Goal: Book appointment/travel/reservation

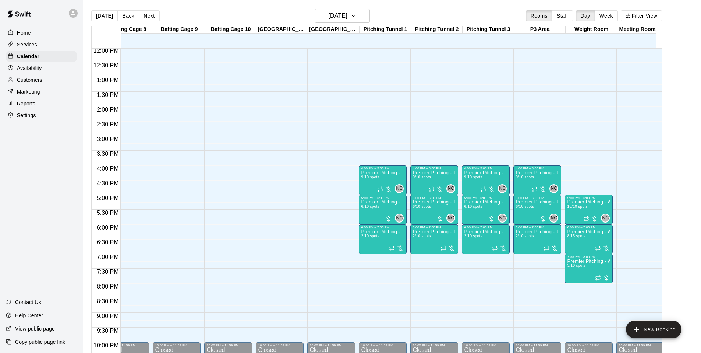
scroll to position [0, 387]
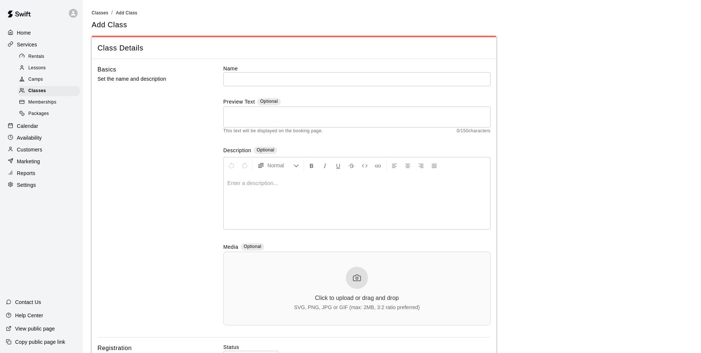
click at [21, 120] on div "Home Services Rentals Lessons Camps Classes Memberships Packages Calendar Avail…" at bounding box center [41, 108] width 83 height 164
click at [16, 120] on div "Home Services Rentals Lessons Camps Classes Memberships Packages Calendar Avail…" at bounding box center [41, 108] width 83 height 164
click at [23, 125] on p "Calendar" at bounding box center [27, 125] width 21 height 7
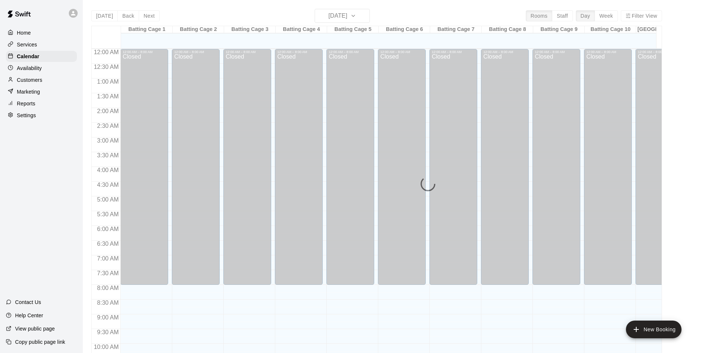
scroll to position [370, 0]
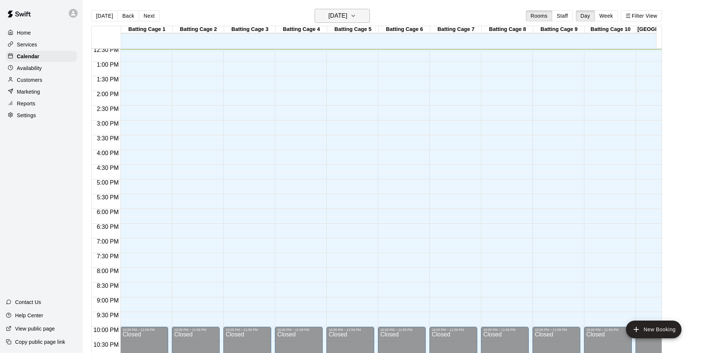
drag, startPoint x: 330, startPoint y: 4, endPoint x: 344, endPoint y: 12, distance: 16.8
click at [332, 5] on main "[DATE] Back [DATE][DATE] Rooms Staff Day Week Filter View Batting Cage 1 13 Mon…" at bounding box center [392, 182] width 618 height 364
click at [345, 13] on h6 "[DATE]" at bounding box center [338, 16] width 19 height 10
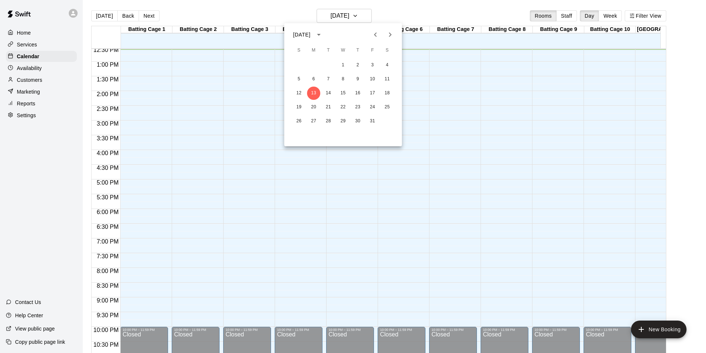
click at [396, 91] on div "12 13 14 15 16 17 18" at bounding box center [343, 92] width 118 height 13
drag, startPoint x: 389, startPoint y: 93, endPoint x: 445, endPoint y: 110, distance: 58.3
click at [390, 93] on button "18" at bounding box center [387, 92] width 13 height 13
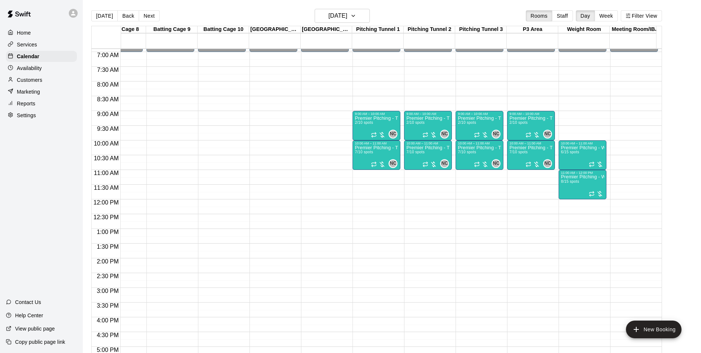
scroll to position [199, 387]
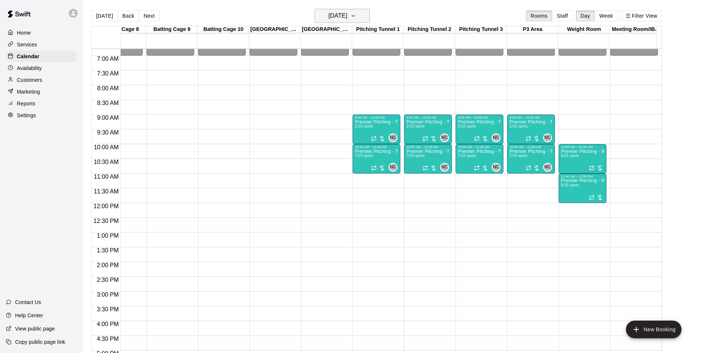
click at [347, 18] on h6 "[DATE]" at bounding box center [338, 16] width 19 height 10
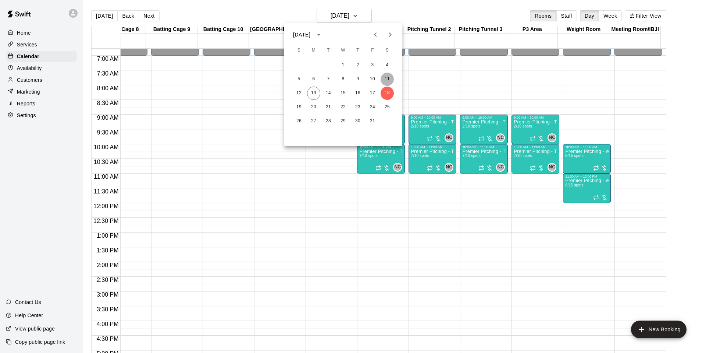
click at [383, 77] on button "11" at bounding box center [387, 78] width 13 height 13
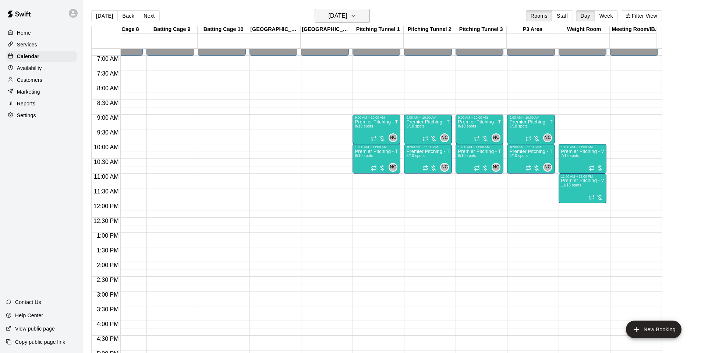
click at [347, 20] on h6 "[DATE]" at bounding box center [338, 16] width 19 height 10
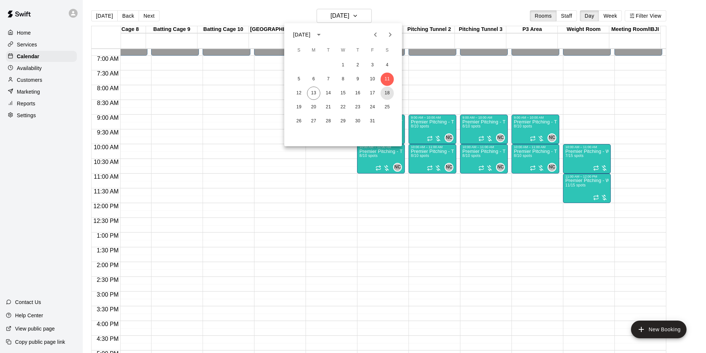
click at [388, 87] on button "18" at bounding box center [387, 92] width 13 height 13
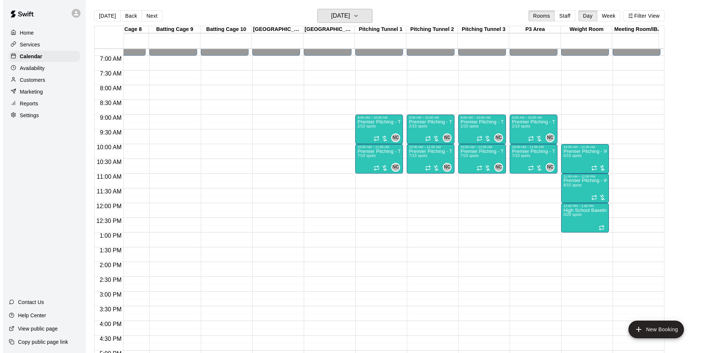
scroll to position [202, 387]
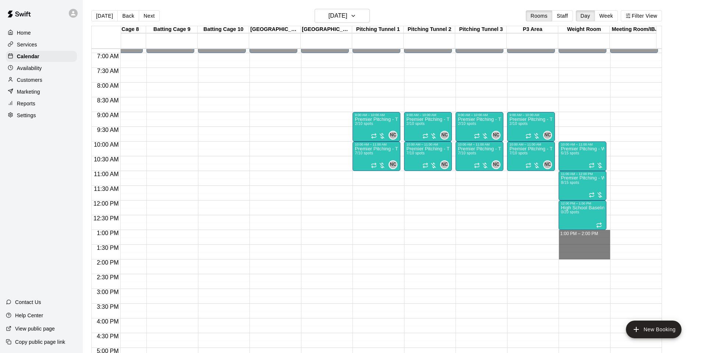
drag, startPoint x: 585, startPoint y: 234, endPoint x: 590, endPoint y: 255, distance: 21.5
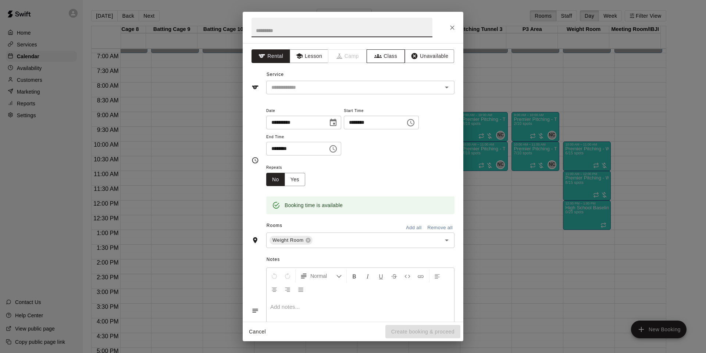
click at [372, 49] on div "**********" at bounding box center [353, 182] width 221 height 278
click at [389, 59] on button "Class" at bounding box center [386, 56] width 39 height 14
click at [361, 81] on div "​" at bounding box center [360, 88] width 188 height 14
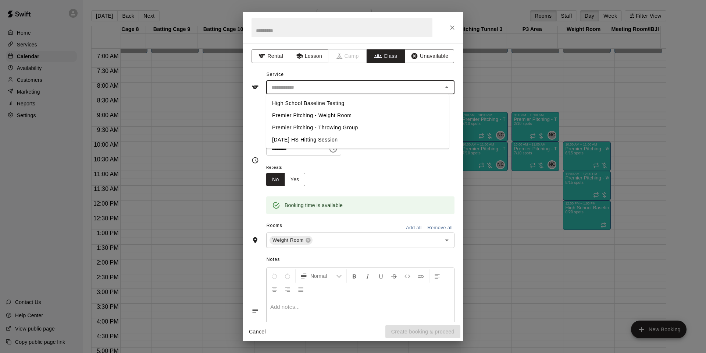
click at [310, 105] on li "High School Baseline Testing" at bounding box center [357, 103] width 183 height 12
type input "**********"
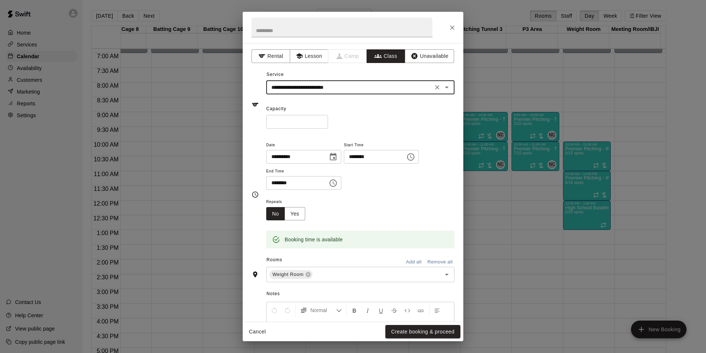
click at [287, 122] on input "*" at bounding box center [297, 122] width 62 height 14
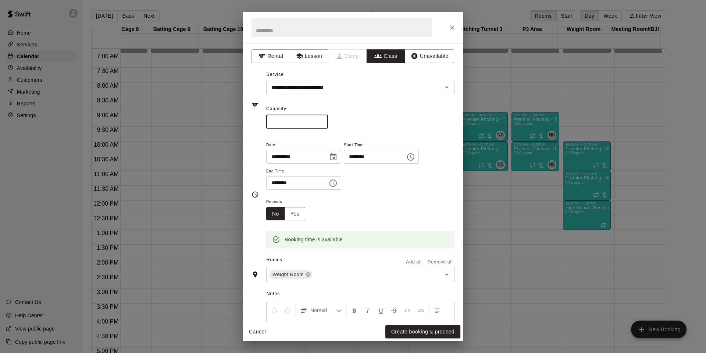
type input "**"
click at [425, 198] on div "Repeats No Yes" at bounding box center [360, 208] width 188 height 23
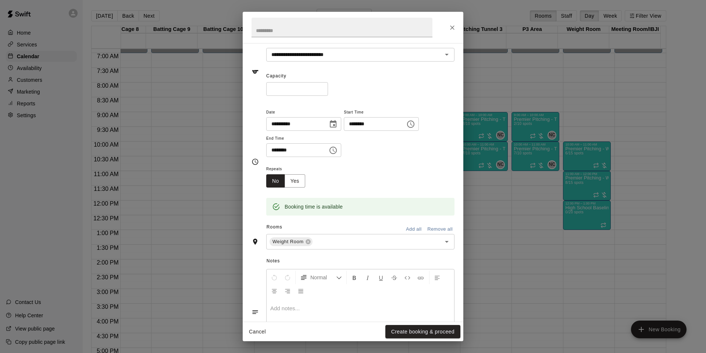
scroll to position [33, 0]
drag, startPoint x: 300, startPoint y: 177, endPoint x: 304, endPoint y: 180, distance: 4.7
click at [300, 177] on button "Yes" at bounding box center [295, 180] width 21 height 14
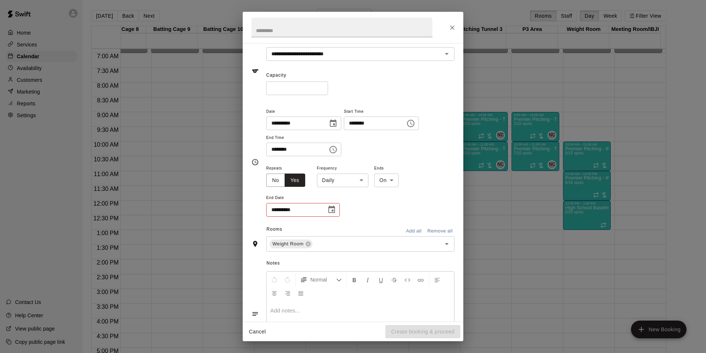
click at [357, 181] on body "Home Services Calendar Availability Customers Marketing Reports Settings Contac…" at bounding box center [353, 182] width 706 height 364
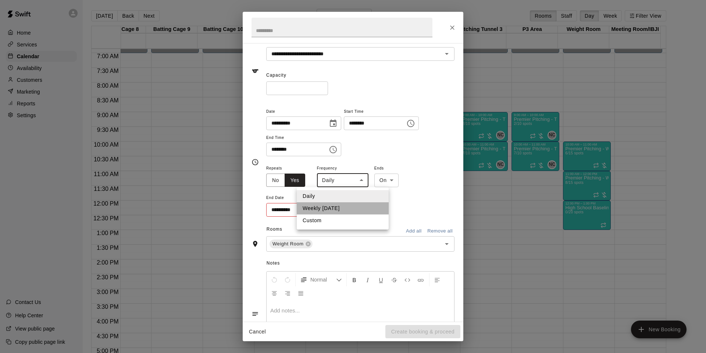
drag, startPoint x: 353, startPoint y: 207, endPoint x: 343, endPoint y: 216, distance: 13.3
click at [353, 207] on li "Weekly [DATE]" at bounding box center [343, 208] width 92 height 12
type input "******"
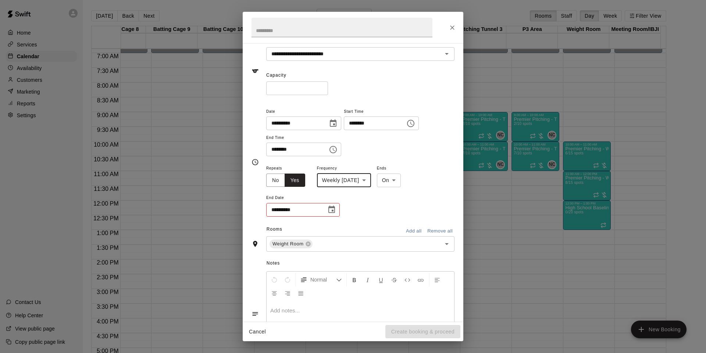
click at [329, 207] on icon "Choose date" at bounding box center [332, 208] width 7 height 7
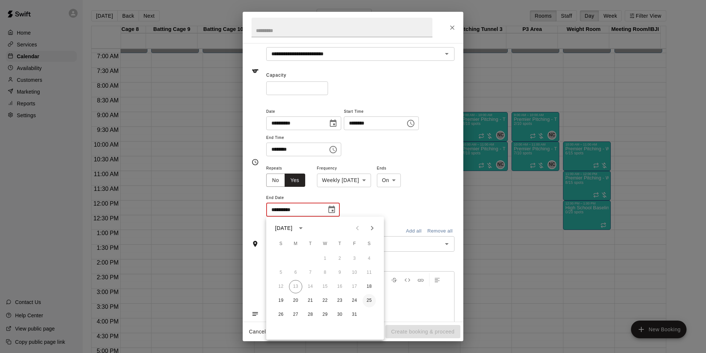
click at [366, 298] on button "25" at bounding box center [369, 300] width 13 height 13
type input "**********"
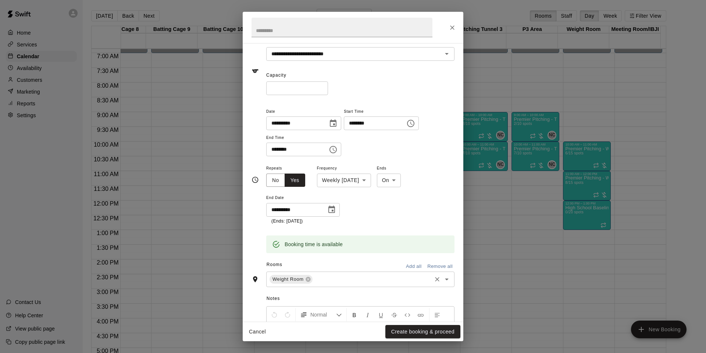
scroll to position [118, 0]
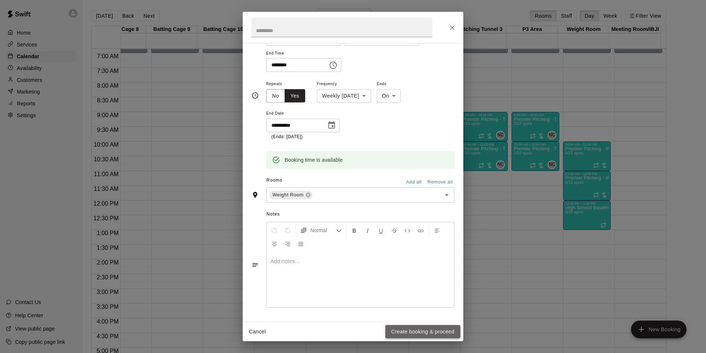
click at [427, 334] on button "Create booking & proceed" at bounding box center [423, 332] width 75 height 14
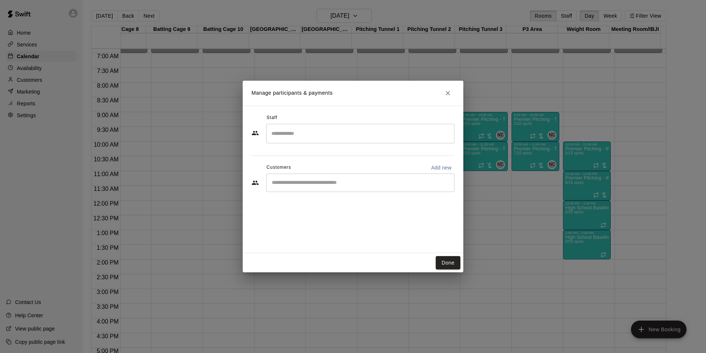
drag, startPoint x: 453, startPoint y: 261, endPoint x: 545, endPoint y: 255, distance: 92.9
click at [454, 261] on button "Done" at bounding box center [448, 263] width 25 height 14
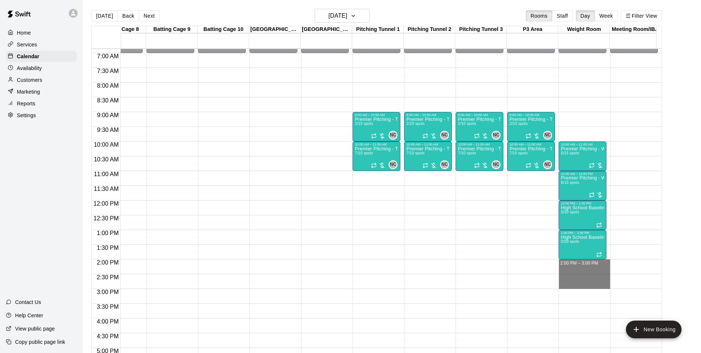
drag, startPoint x: 574, startPoint y: 263, endPoint x: 587, endPoint y: 286, distance: 26.5
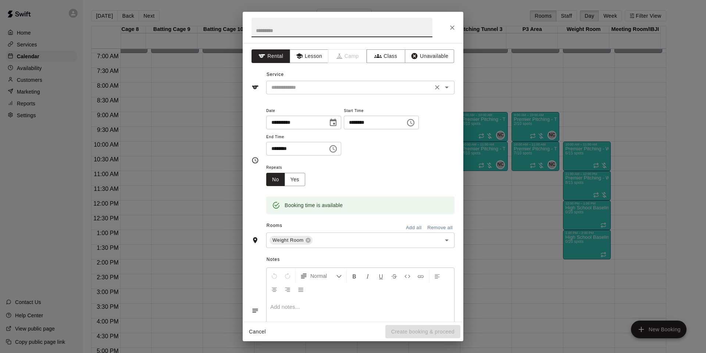
click at [318, 89] on input "text" at bounding box center [350, 87] width 162 height 9
click at [382, 56] on button "Class" at bounding box center [386, 56] width 39 height 14
click at [381, 56] on button "Class" at bounding box center [386, 56] width 39 height 14
click at [375, 57] on icon "button" at bounding box center [378, 56] width 7 height 4
click at [375, 59] on icon "button" at bounding box center [378, 55] width 7 height 7
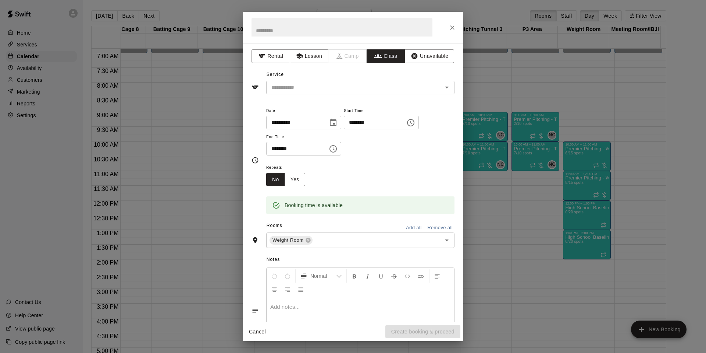
click at [369, 83] on input "text" at bounding box center [355, 87] width 172 height 9
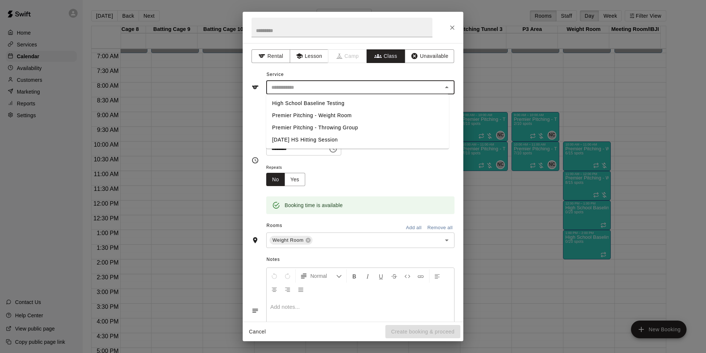
click at [334, 103] on li "High School Baseline Testing" at bounding box center [357, 103] width 183 height 12
type input "**********"
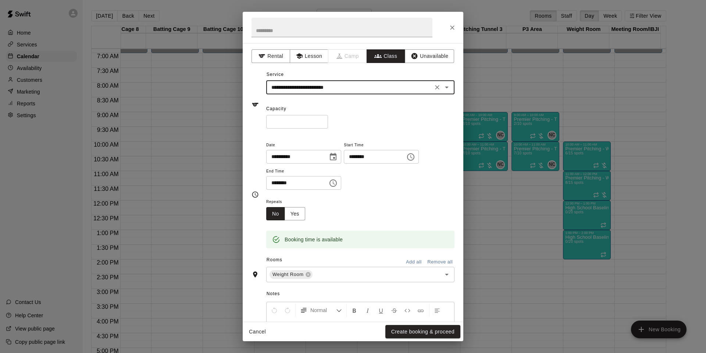
click at [302, 121] on input "*" at bounding box center [297, 122] width 62 height 14
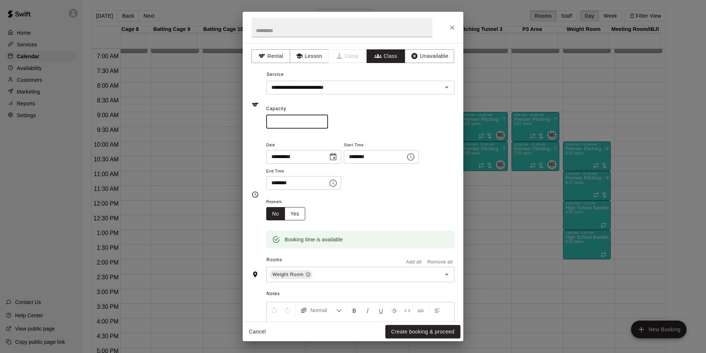
type input "**"
click at [298, 214] on button "Yes" at bounding box center [295, 214] width 21 height 14
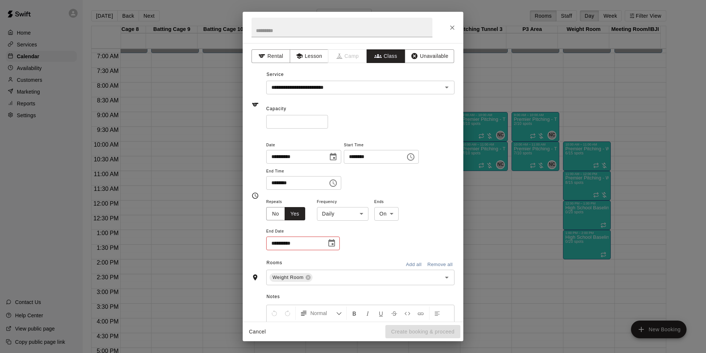
click at [353, 210] on body "Home Services Calendar Availability Customers Marketing Reports Settings Contac…" at bounding box center [353, 182] width 706 height 364
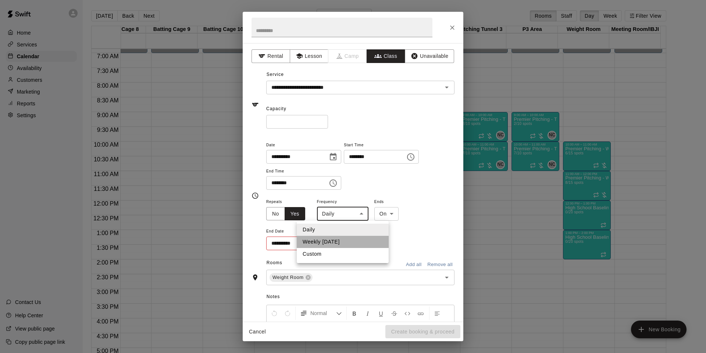
drag, startPoint x: 361, startPoint y: 238, endPoint x: 364, endPoint y: 236, distance: 4.3
click at [361, 238] on li "Weekly [DATE]" at bounding box center [343, 241] width 92 height 12
type input "******"
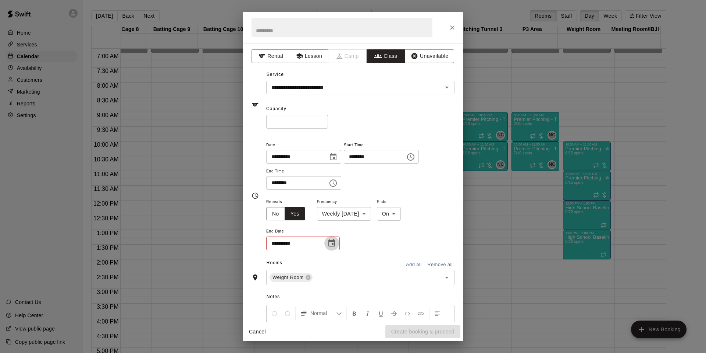
click at [331, 239] on icon "Choose date" at bounding box center [331, 242] width 9 height 9
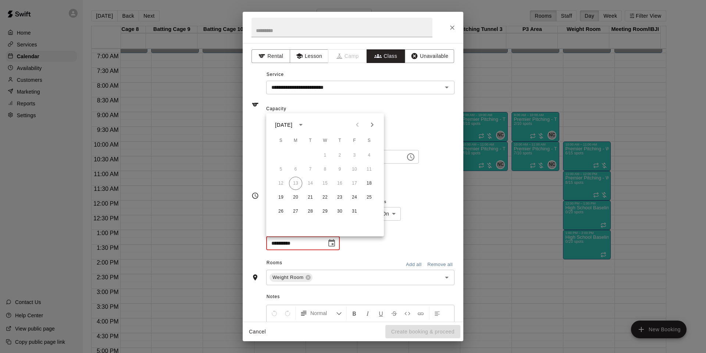
click at [391, 188] on div "**********" at bounding box center [360, 165] width 188 height 50
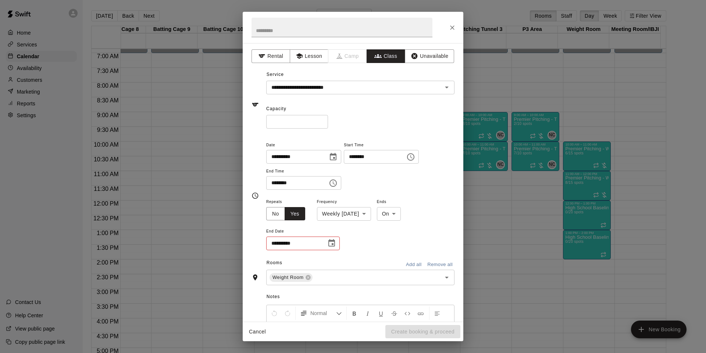
click at [328, 243] on icon "Choose date" at bounding box center [331, 242] width 9 height 9
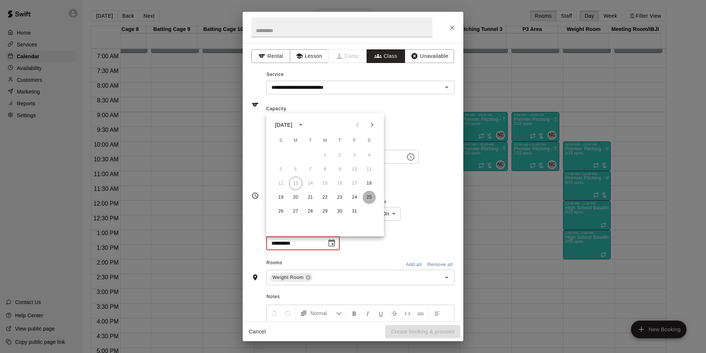
click at [369, 192] on button "25" at bounding box center [369, 197] width 13 height 13
type input "**********"
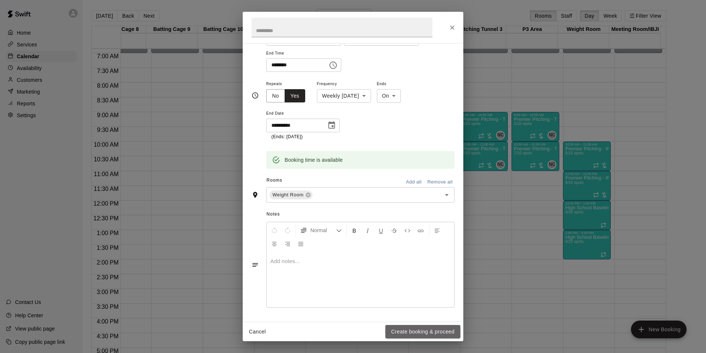
click at [426, 330] on button "Create booking & proceed" at bounding box center [423, 332] width 75 height 14
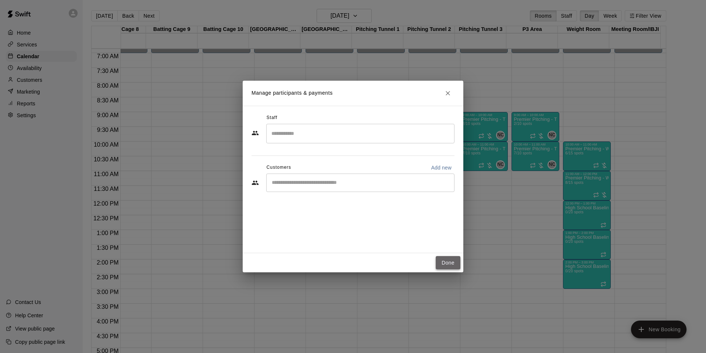
click at [451, 267] on button "Done" at bounding box center [448, 263] width 25 height 14
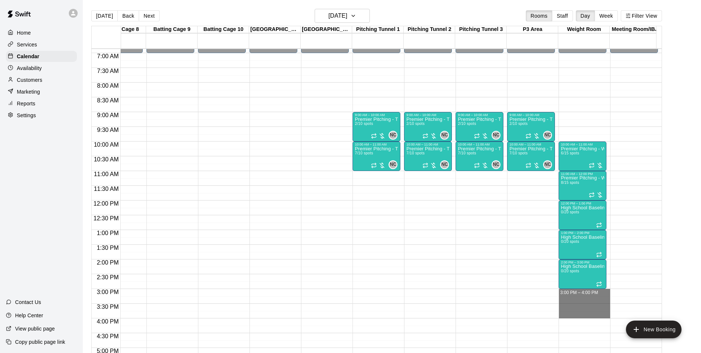
drag, startPoint x: 565, startPoint y: 292, endPoint x: 574, endPoint y: 315, distance: 24.8
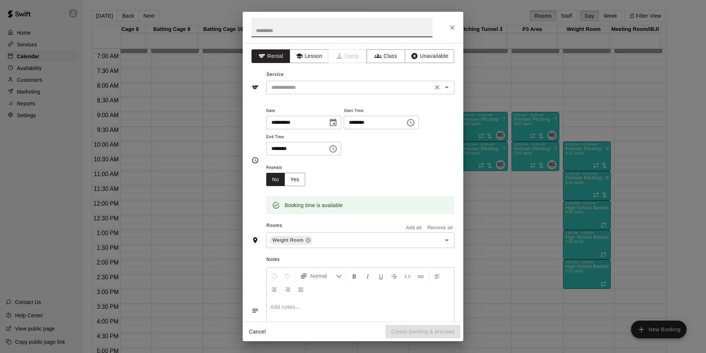
click at [316, 91] on input "text" at bounding box center [350, 87] width 162 height 9
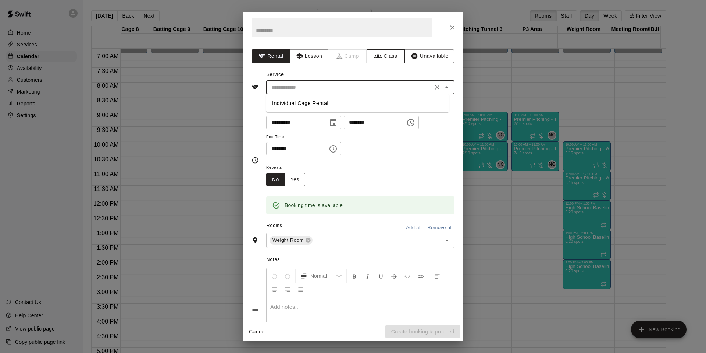
click at [384, 52] on div "**********" at bounding box center [353, 182] width 221 height 278
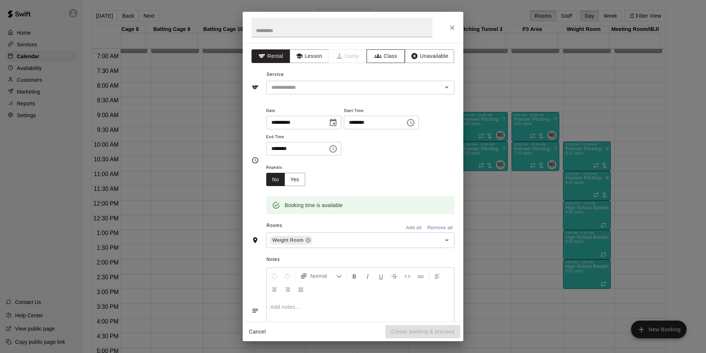
click at [384, 53] on button "Class" at bounding box center [386, 56] width 39 height 14
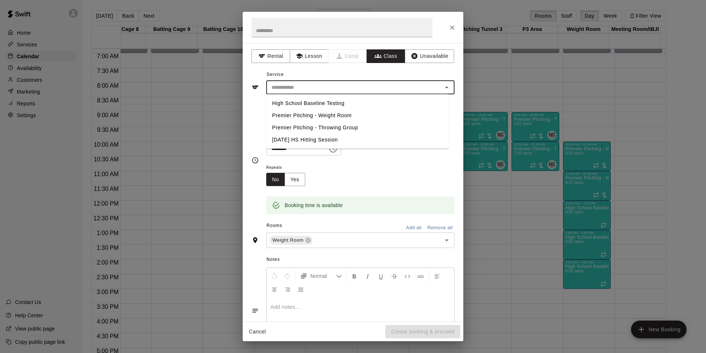
click at [389, 87] on input "text" at bounding box center [355, 87] width 172 height 9
click at [378, 101] on li "High School Baseline Testing" at bounding box center [357, 103] width 183 height 12
type input "**********"
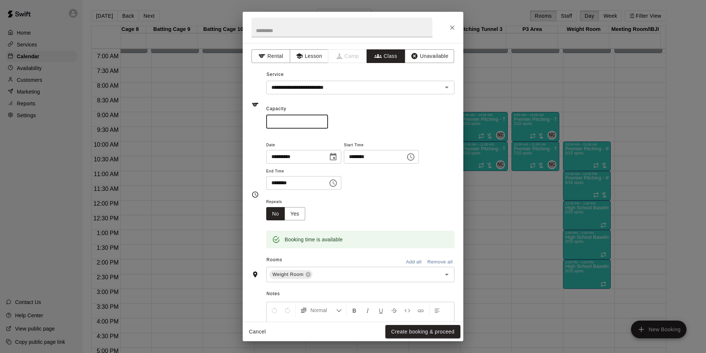
click at [301, 118] on input "*" at bounding box center [297, 122] width 62 height 14
type input "*"
type input "**"
click at [300, 212] on button "Yes" at bounding box center [295, 214] width 21 height 14
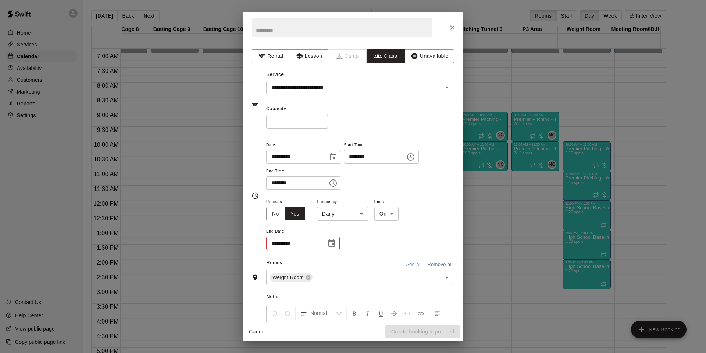
click at [359, 216] on body "Home Services Calendar Availability Customers Marketing Reports Settings Contac…" at bounding box center [353, 182] width 706 height 364
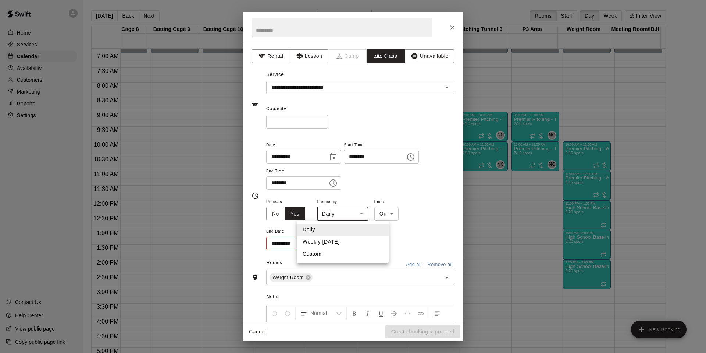
click at [363, 235] on li "Weekly [DATE]" at bounding box center [343, 241] width 92 height 12
type input "******"
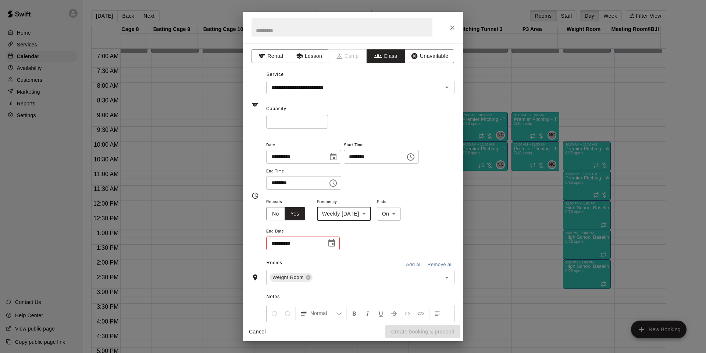
click at [334, 243] on icon "Choose date" at bounding box center [331, 242] width 9 height 9
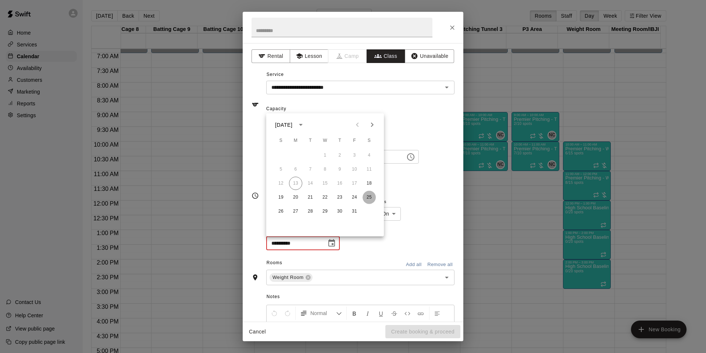
click at [366, 194] on button "25" at bounding box center [369, 197] width 13 height 13
type input "**********"
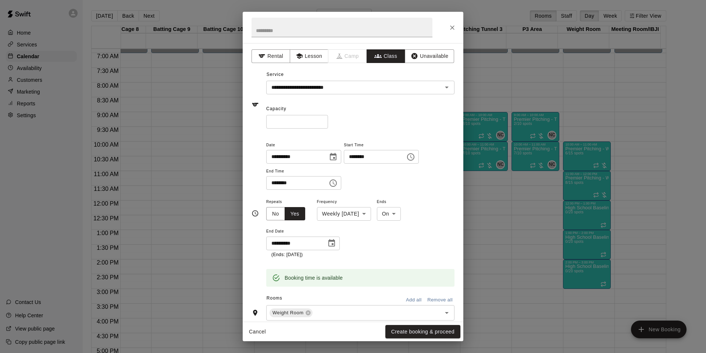
click at [456, 330] on button "Create booking & proceed" at bounding box center [423, 332] width 75 height 14
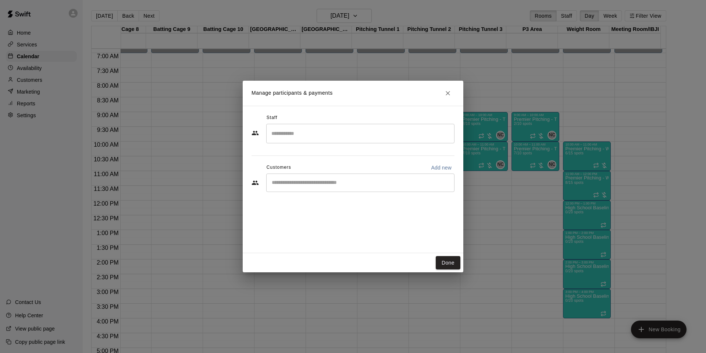
drag, startPoint x: 449, startPoint y: 260, endPoint x: 509, endPoint y: 204, distance: 81.7
click at [451, 260] on button "Done" at bounding box center [448, 263] width 25 height 14
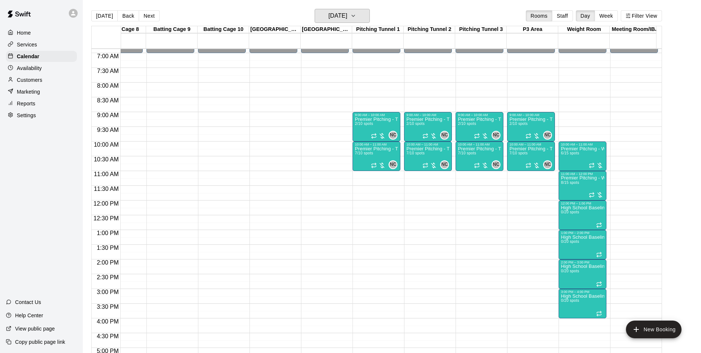
click at [356, 16] on icon "button" at bounding box center [353, 15] width 6 height 9
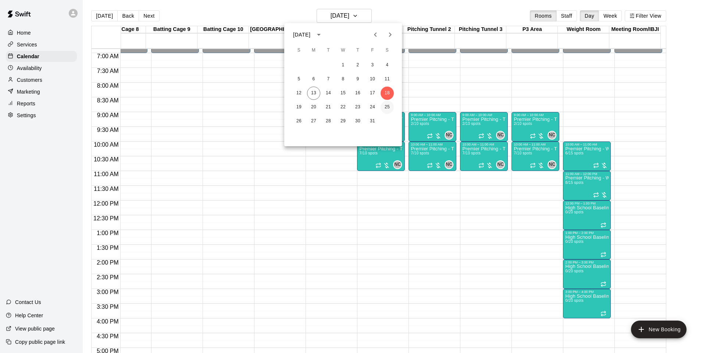
click at [392, 106] on button "25" at bounding box center [387, 106] width 13 height 13
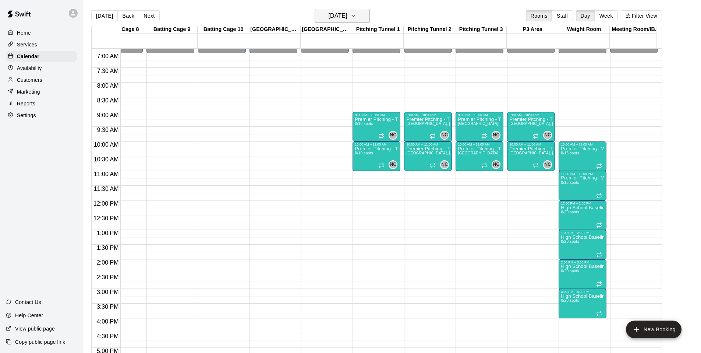
click at [356, 15] on icon "button" at bounding box center [353, 15] width 6 height 9
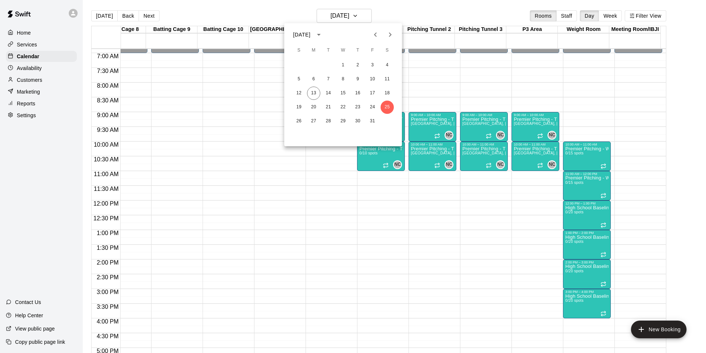
click at [427, 65] on div at bounding box center [353, 176] width 706 height 353
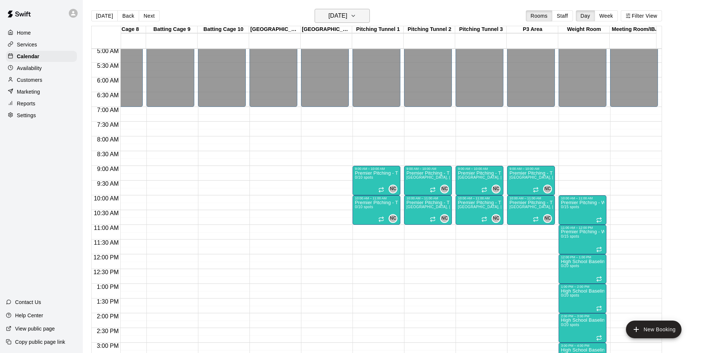
scroll to position [128, 387]
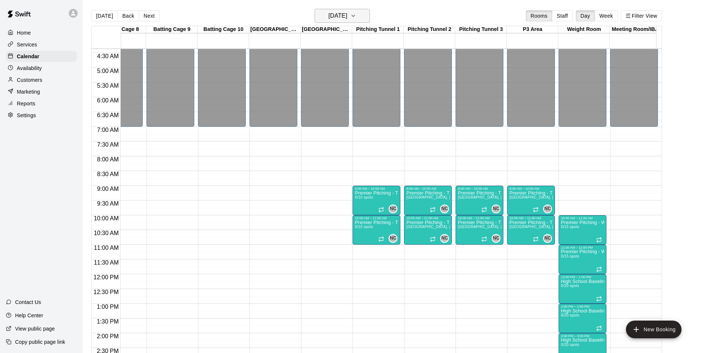
click at [336, 13] on h6 "[DATE]" at bounding box center [338, 16] width 19 height 10
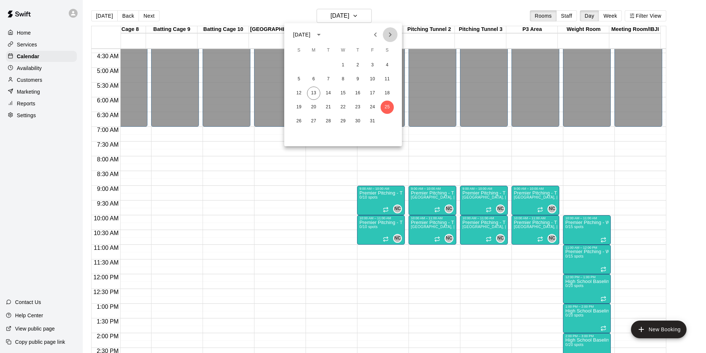
drag, startPoint x: 387, startPoint y: 32, endPoint x: 402, endPoint y: 58, distance: 29.7
click at [387, 32] on icon "Next month" at bounding box center [390, 34] width 9 height 9
drag, startPoint x: 386, startPoint y: 64, endPoint x: 389, endPoint y: 67, distance: 4.2
click at [387, 64] on button "1" at bounding box center [387, 65] width 13 height 13
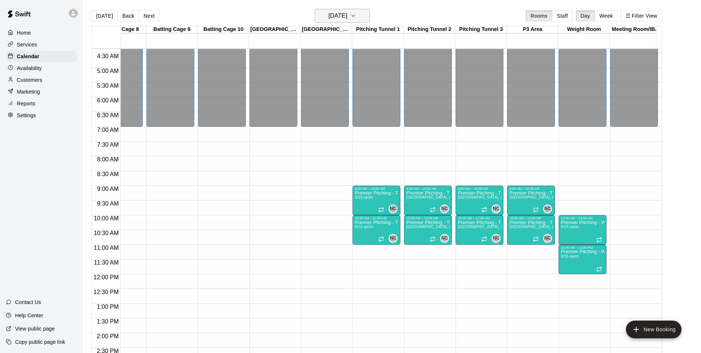
click at [340, 14] on h6 "[DATE]" at bounding box center [338, 16] width 19 height 10
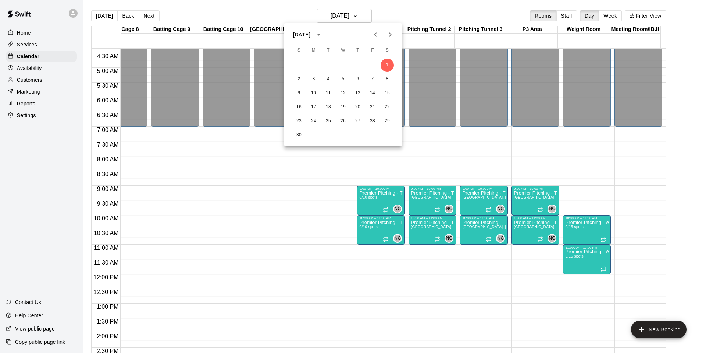
click at [374, 33] on icon "Previous month" at bounding box center [375, 34] width 9 height 9
click at [416, 17] on div at bounding box center [353, 176] width 706 height 353
